Goal: Information Seeking & Learning: Learn about a topic

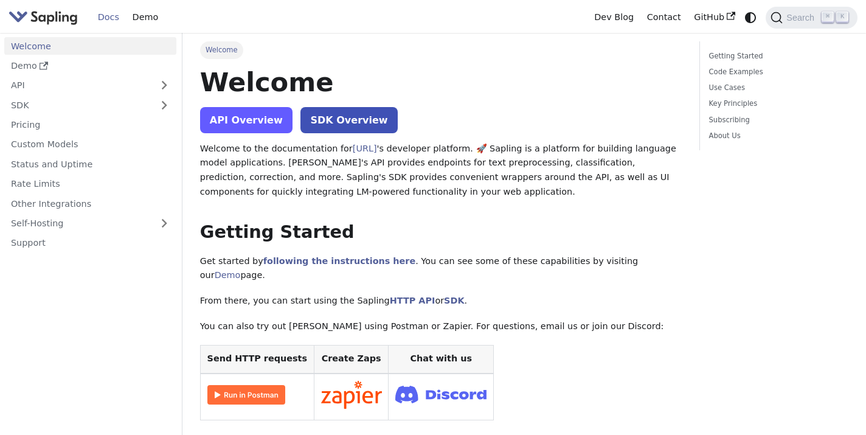
click at [265, 116] on link "API Overview" at bounding box center [246, 120] width 92 height 26
